Goal: Transaction & Acquisition: Purchase product/service

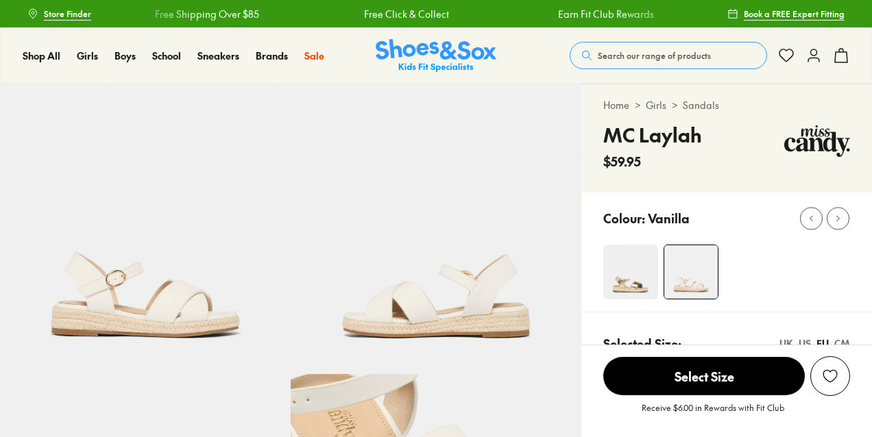
scroll to position [128, 0]
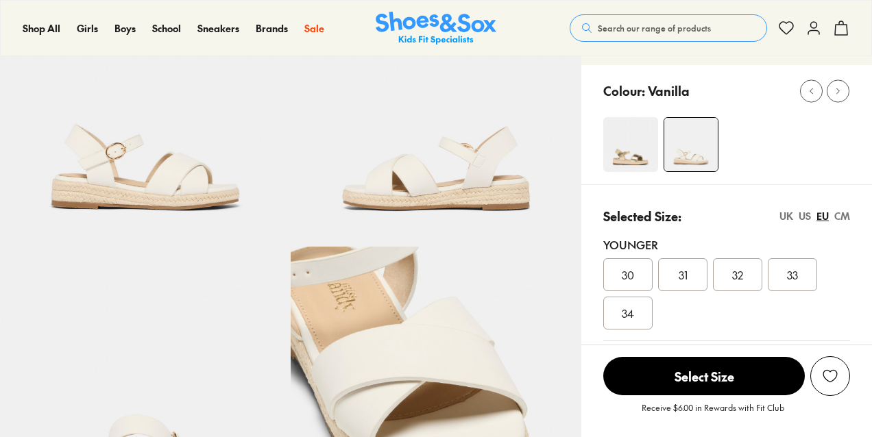
select select "*"
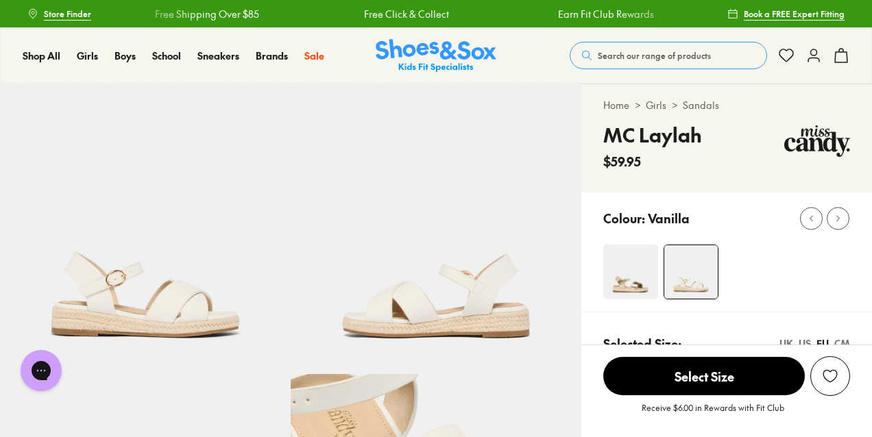
scroll to position [0, 0]
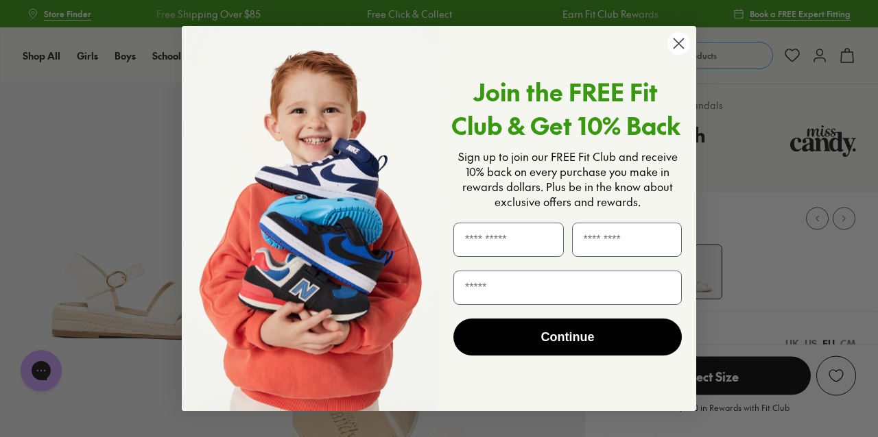
click at [675, 43] on circle "Close dialog" at bounding box center [678, 43] width 23 height 23
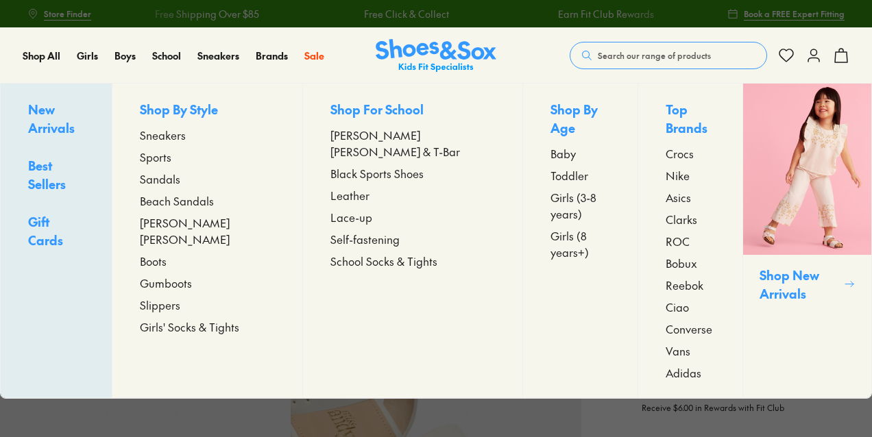
click at [180, 179] on span "Sandals" at bounding box center [160, 179] width 40 height 16
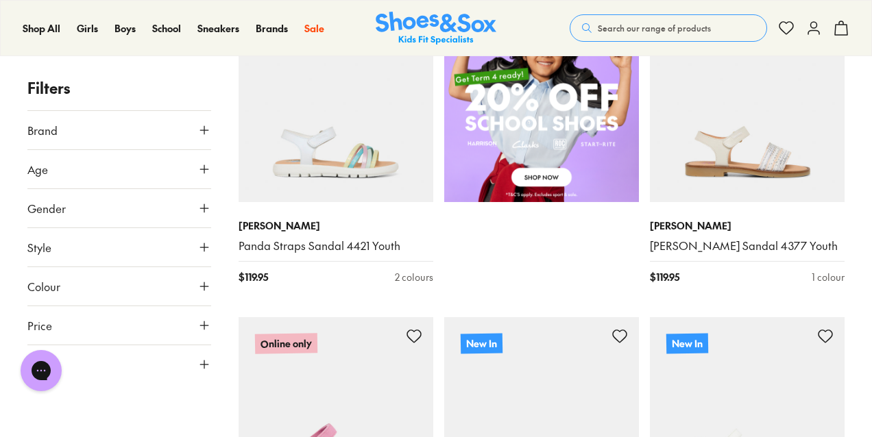
click at [208, 160] on button "Age" at bounding box center [119, 169] width 184 height 38
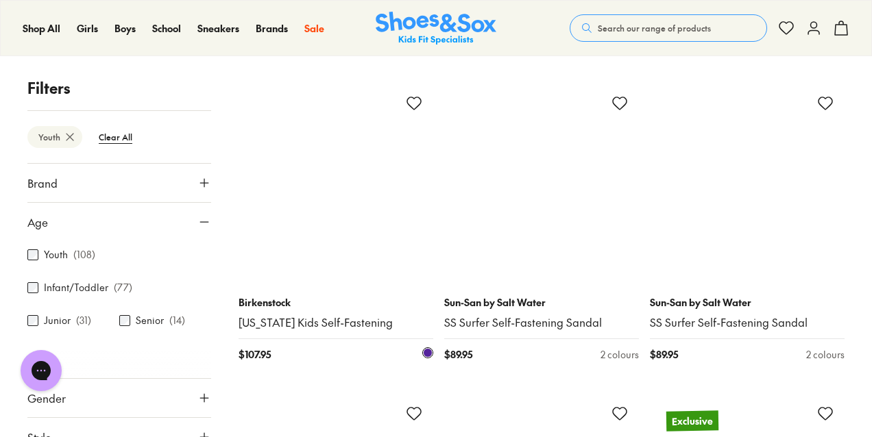
scroll to position [5190, 0]
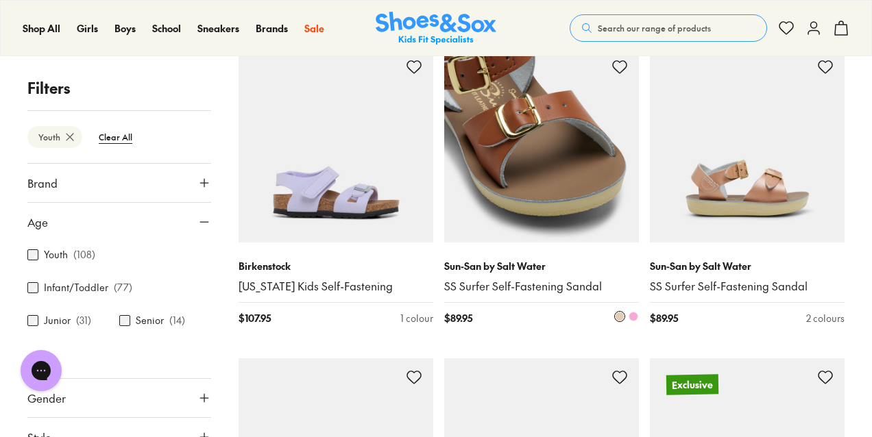
scroll to position [5223, 0]
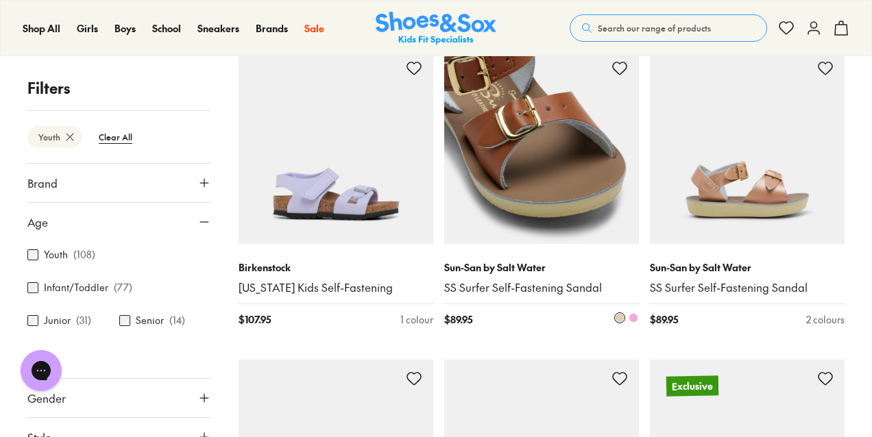
click at [571, 160] on img at bounding box center [541, 146] width 195 height 195
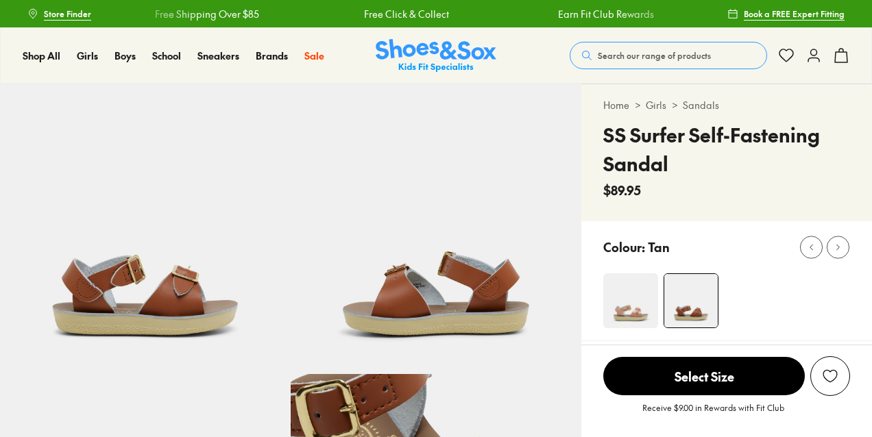
select select "*"
click at [169, 280] on img at bounding box center [145, 229] width 291 height 291
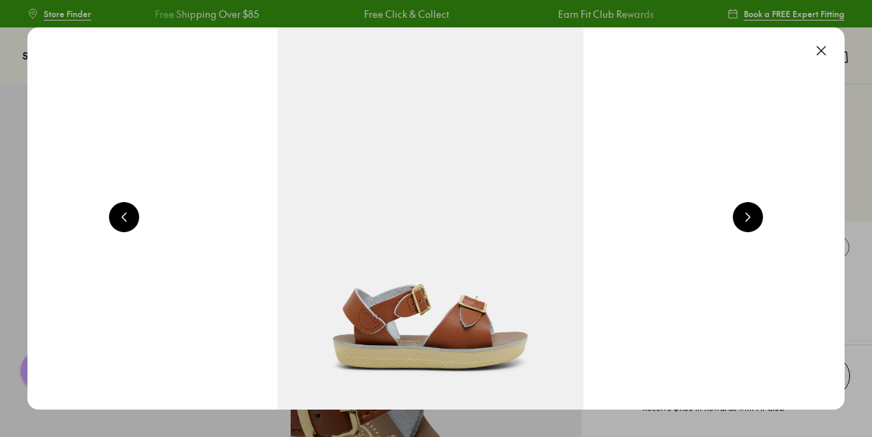
click at [756, 219] on button at bounding box center [748, 217] width 30 height 30
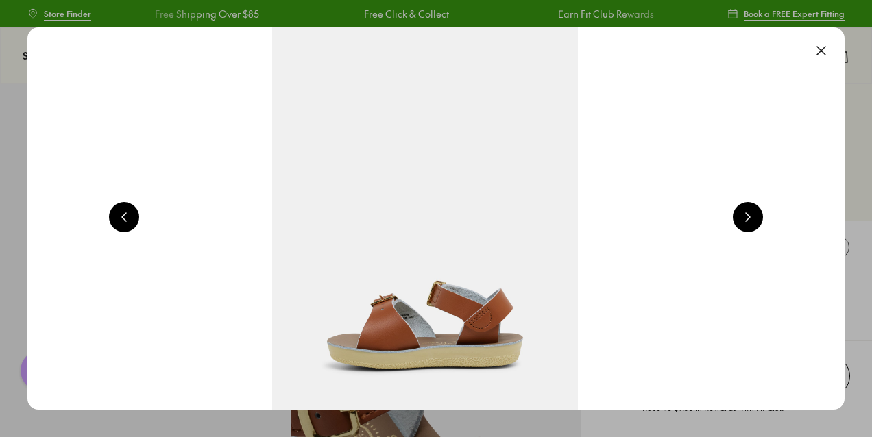
click at [756, 219] on button at bounding box center [748, 217] width 30 height 30
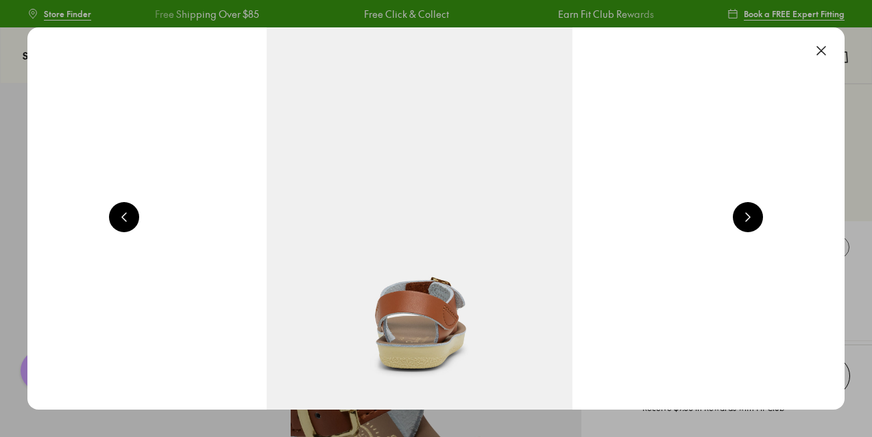
click at [756, 219] on button at bounding box center [748, 217] width 30 height 30
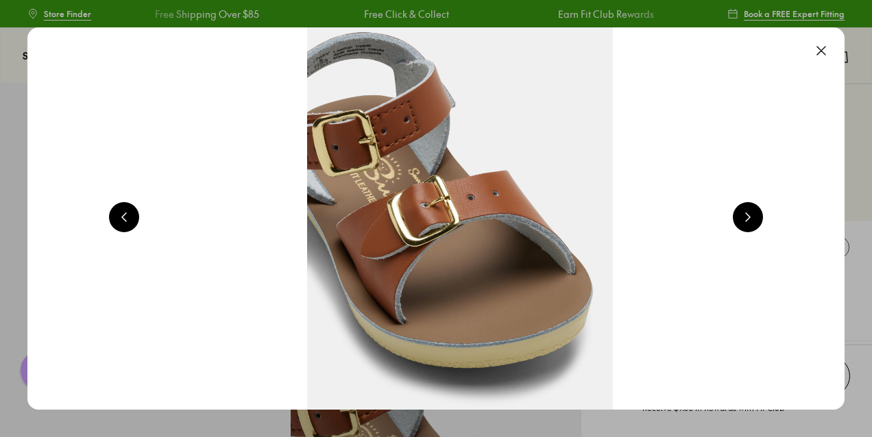
scroll to position [0, 3291]
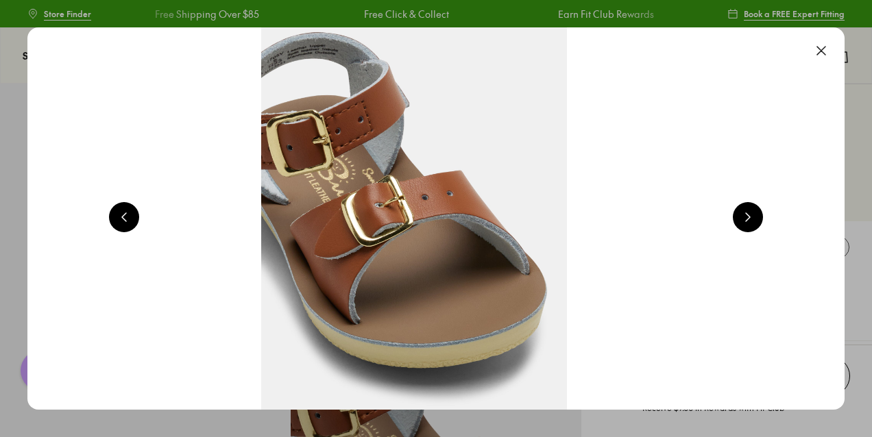
click at [829, 51] on button at bounding box center [821, 51] width 30 height 30
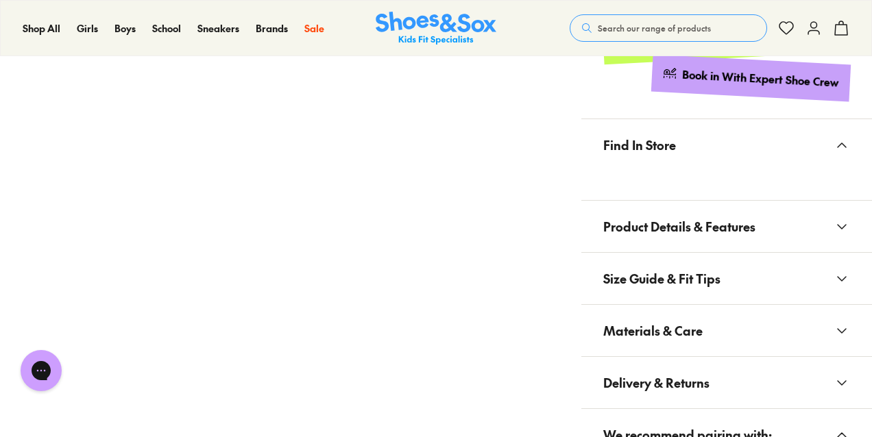
scroll to position [769, 0]
click at [693, 234] on span "Product Details & Features" at bounding box center [679, 226] width 152 height 40
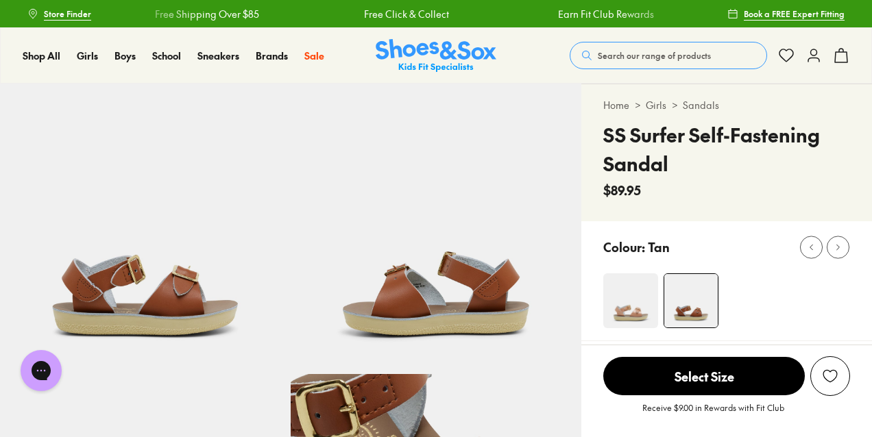
scroll to position [0, 0]
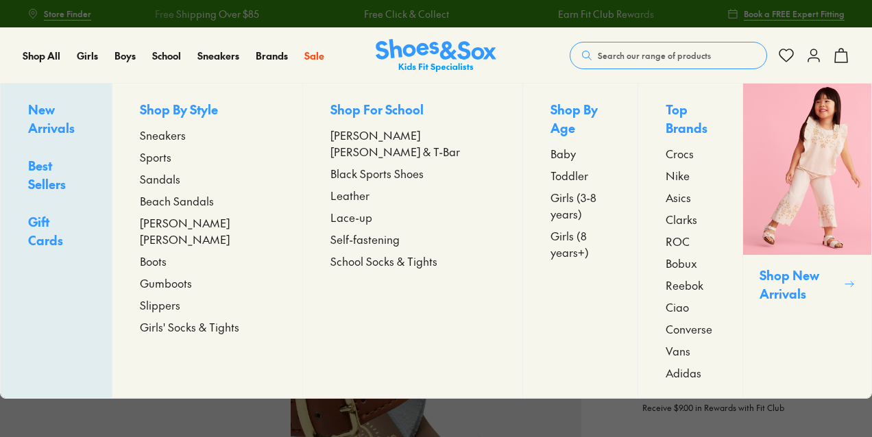
click at [551, 228] on span "Girls (8 years+)" at bounding box center [581, 244] width 60 height 33
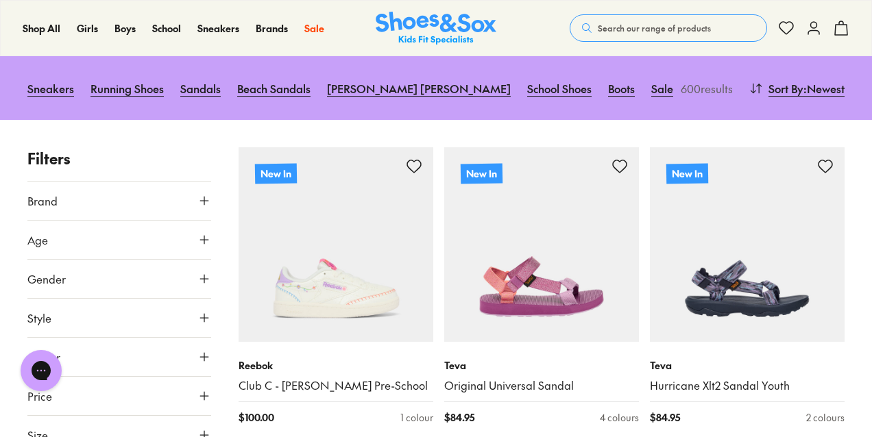
scroll to position [172, 0]
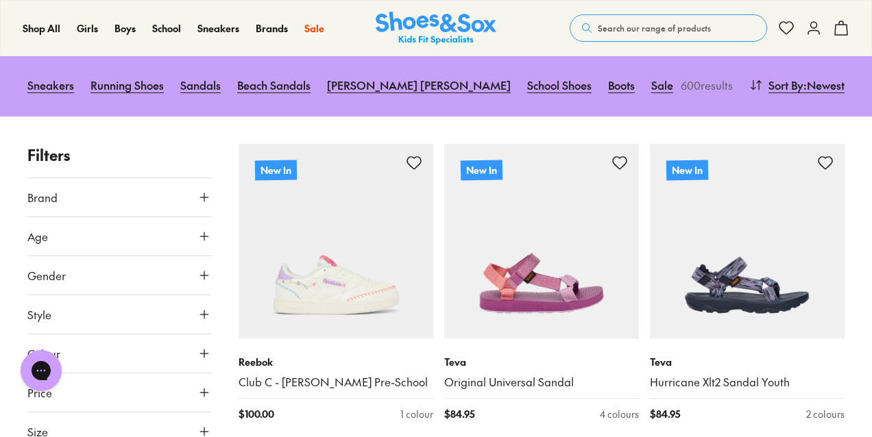
click at [206, 230] on icon at bounding box center [204, 237] width 14 height 14
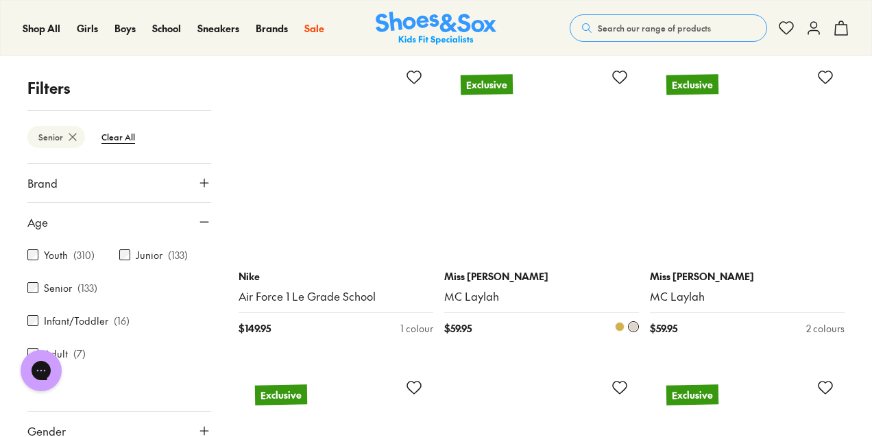
scroll to position [1191, 0]
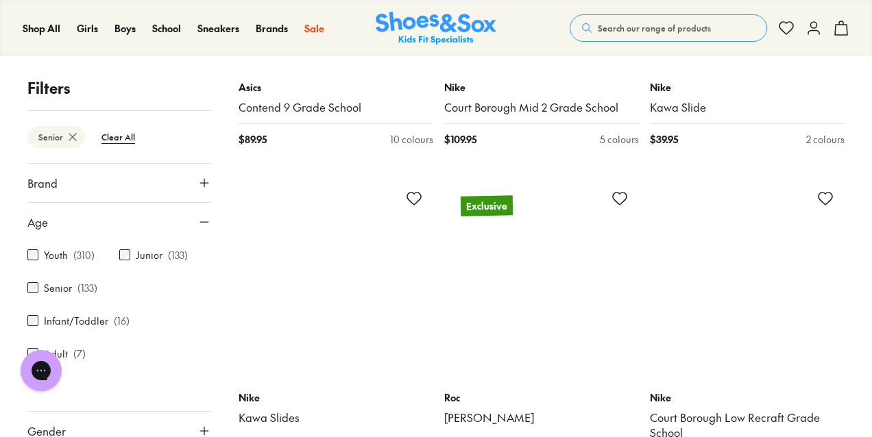
scroll to position [5137, 0]
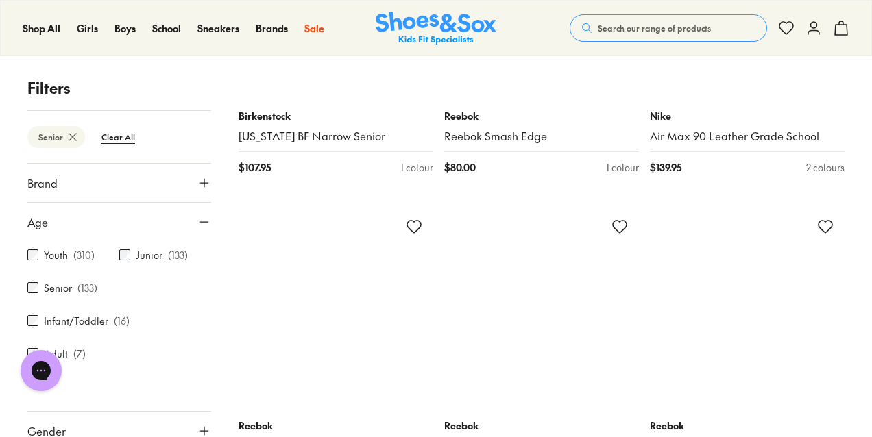
scroll to position [9471, 0]
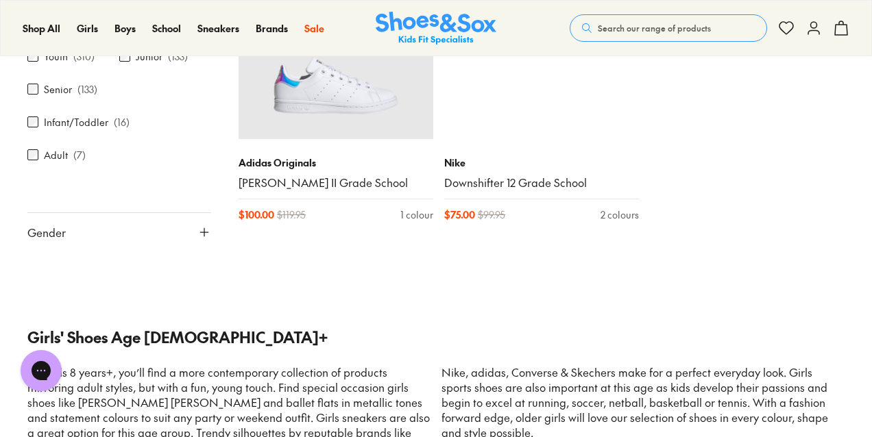
scroll to position [14086, 0]
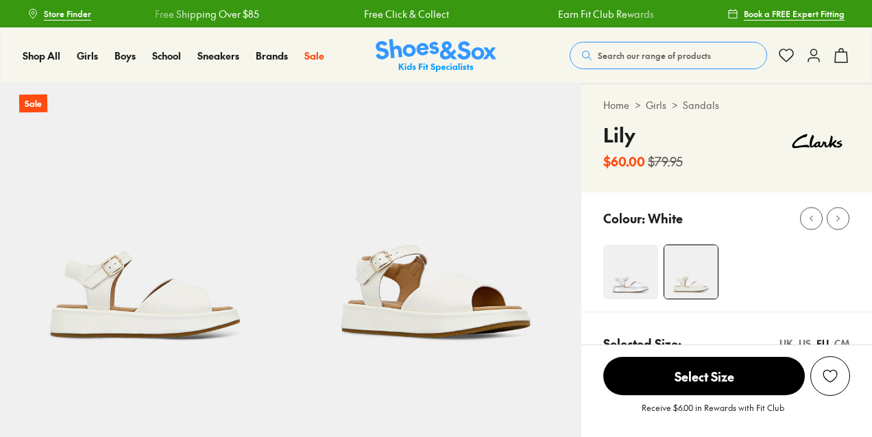
click at [471, 296] on img at bounding box center [436, 229] width 291 height 291
select select "*"
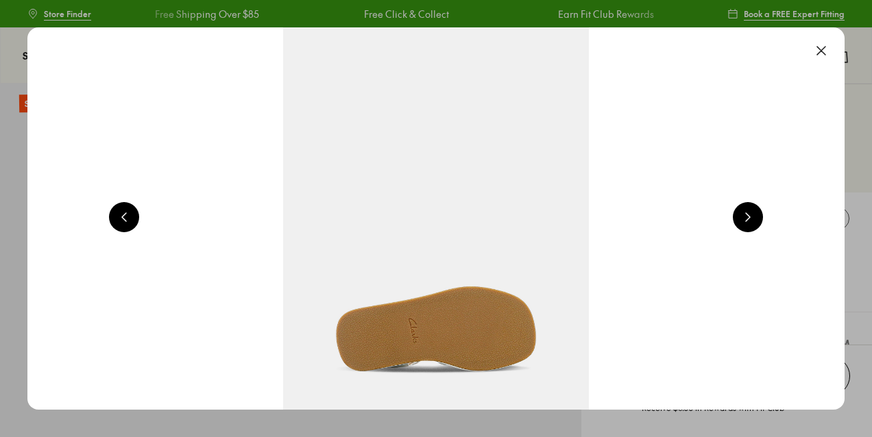
scroll to position [0, 1646]
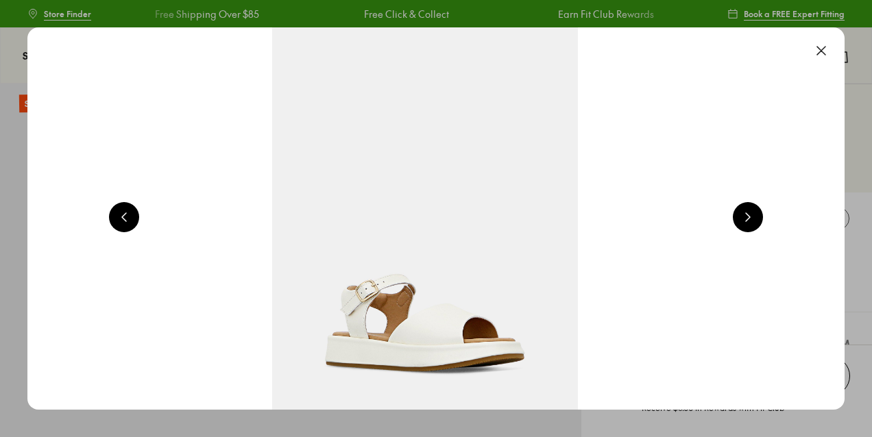
click at [747, 218] on button at bounding box center [748, 217] width 30 height 30
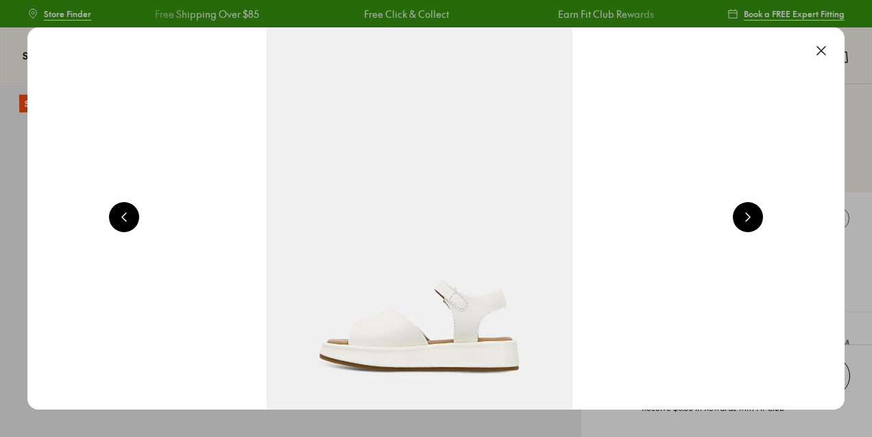
click at [747, 218] on button at bounding box center [748, 217] width 30 height 30
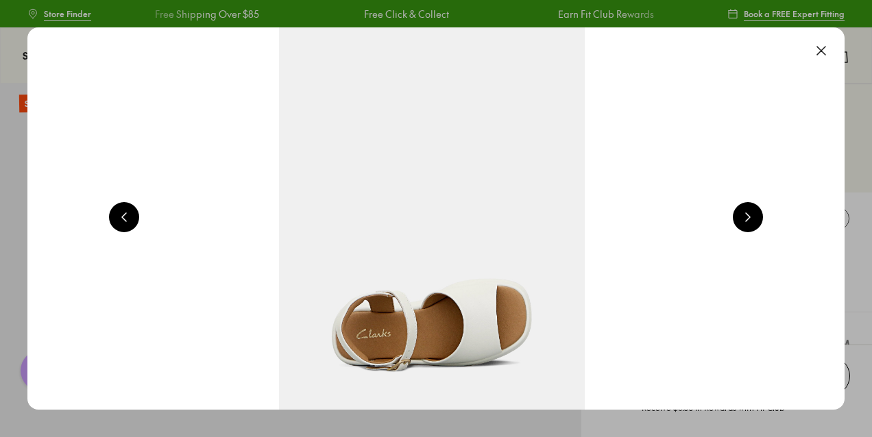
scroll to position [0, 4114]
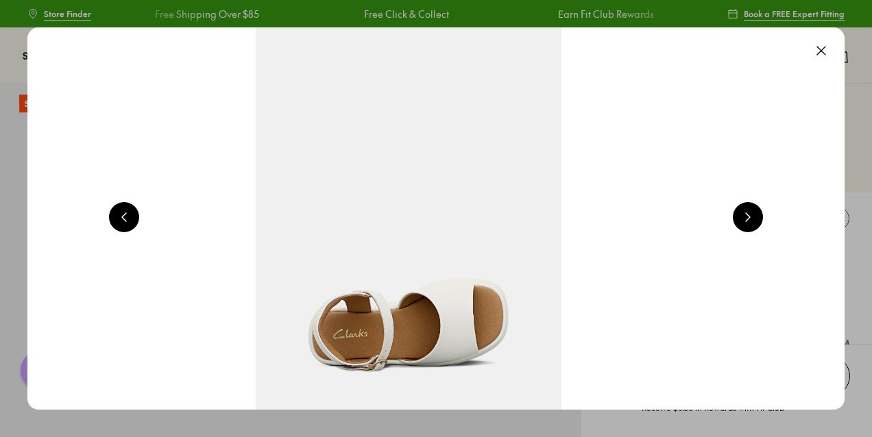
click at [829, 47] on button at bounding box center [821, 51] width 30 height 30
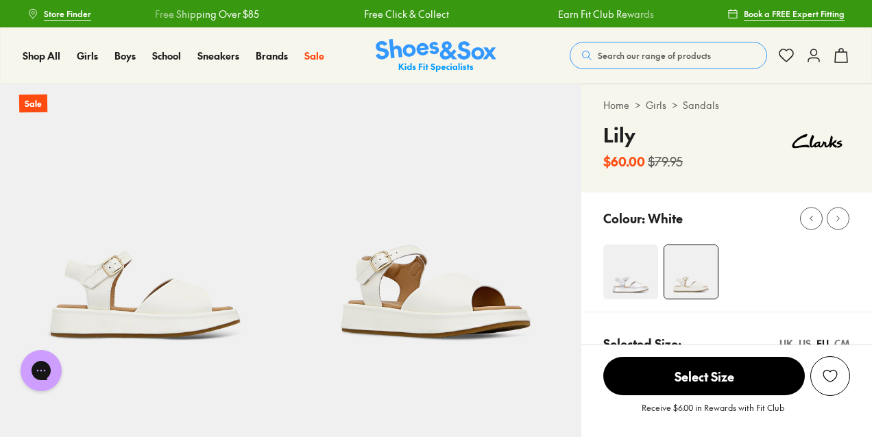
scroll to position [0, 0]
